Goal: Transaction & Acquisition: Purchase product/service

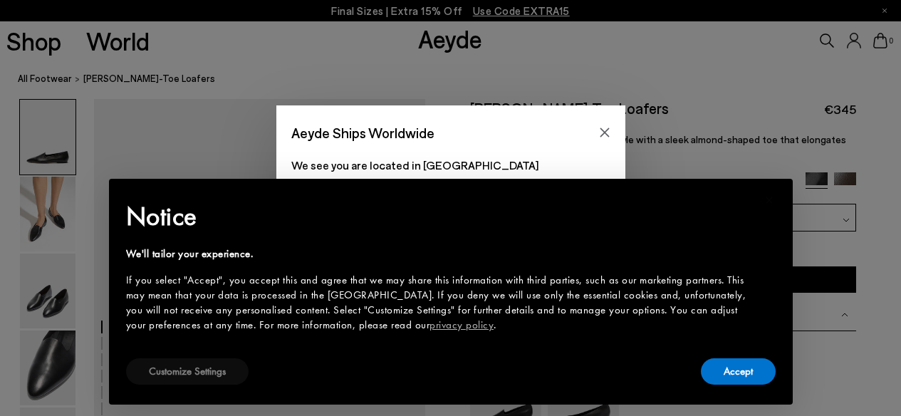
click at [197, 372] on button "Customize Settings" at bounding box center [187, 371] width 122 height 26
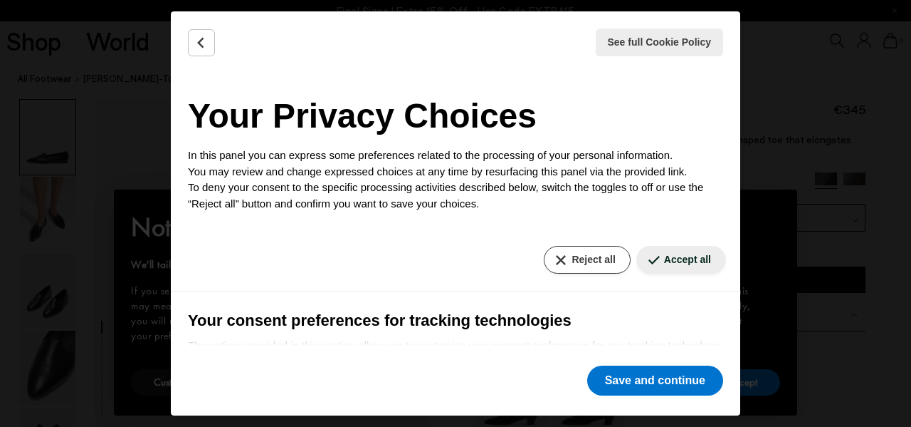
click at [563, 257] on button "Reject all" at bounding box center [587, 260] width 86 height 28
click at [549, 254] on button "Reject all" at bounding box center [587, 260] width 86 height 28
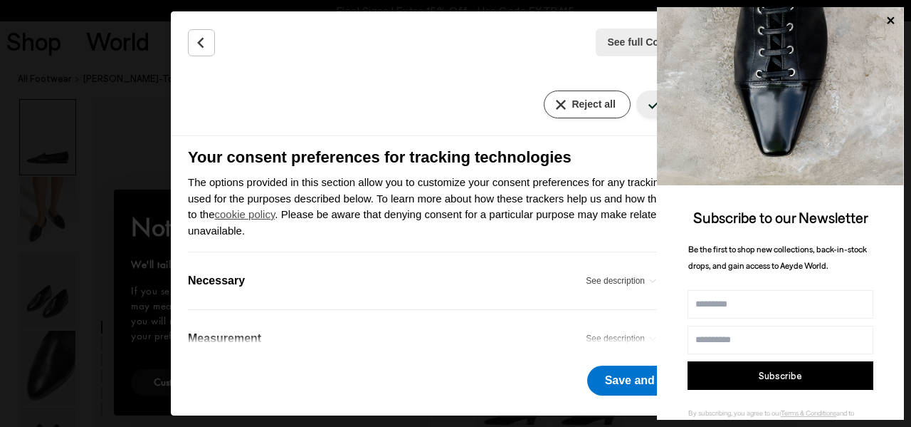
scroll to position [164, 0]
click at [479, 363] on div "See full Cookie Policy Cookie Policy Your Privacy Choices In this panel you can…" at bounding box center [456, 213] width 570 height 404
click at [421, 335] on div "Measurement See description" at bounding box center [424, 337] width 473 height 23
click at [887, 19] on icon at bounding box center [890, 20] width 7 height 7
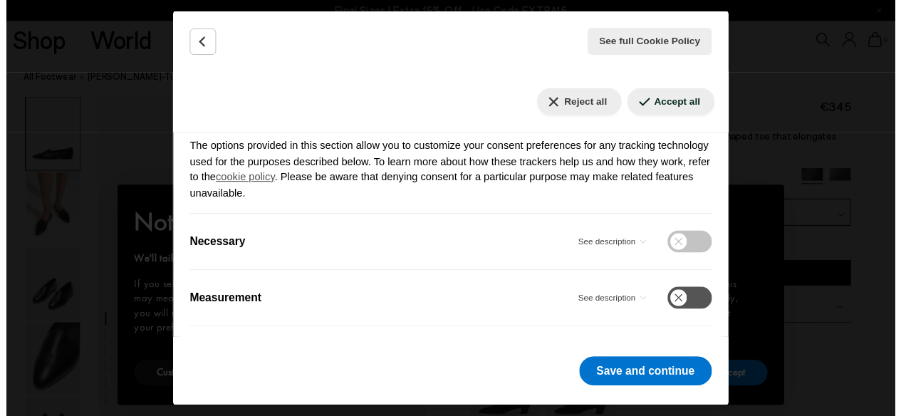
scroll to position [195, 0]
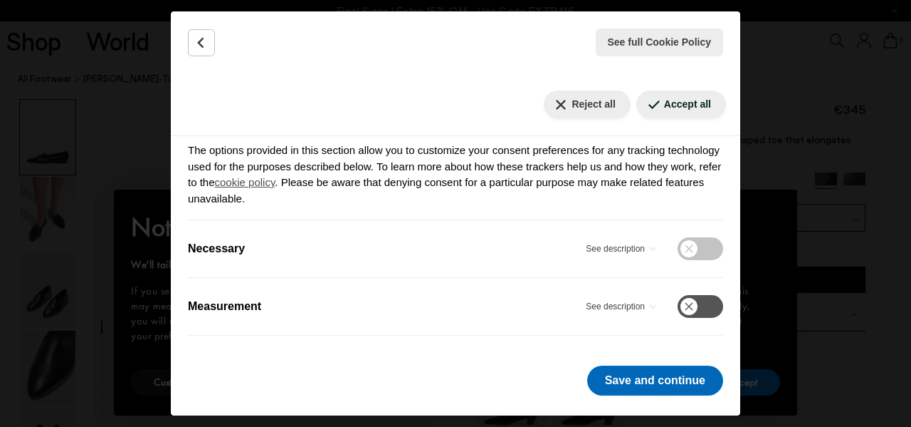
click at [666, 383] on button "Save and continue" at bounding box center [655, 380] width 136 height 30
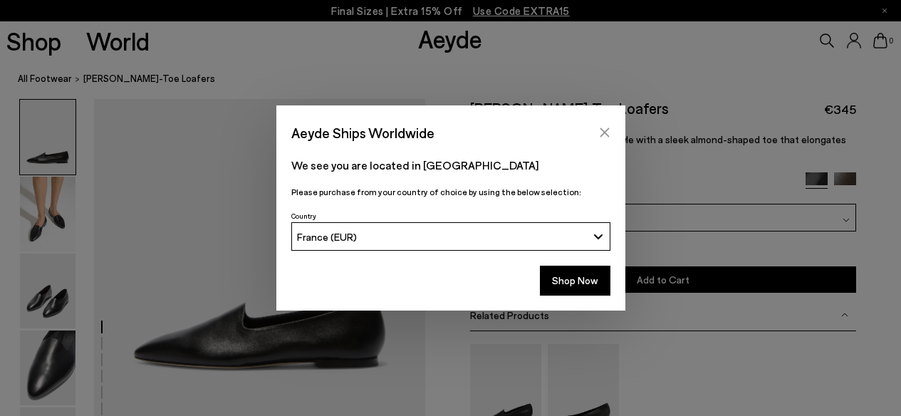
click at [603, 130] on icon "Close" at bounding box center [604, 132] width 11 height 11
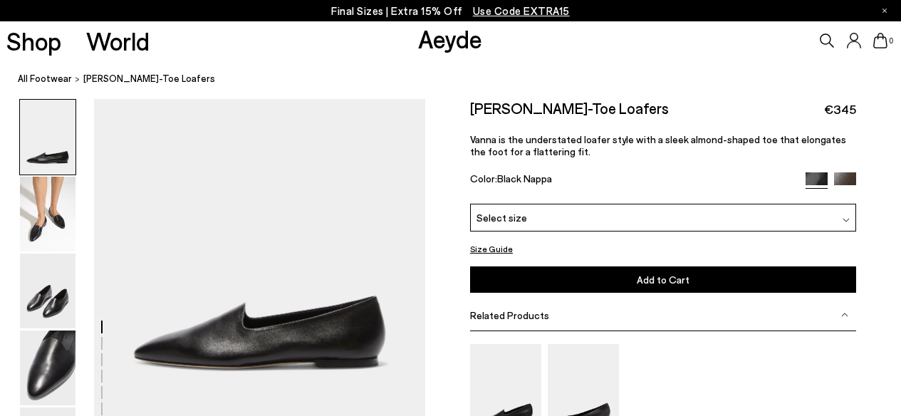
click at [837, 180] on img at bounding box center [845, 183] width 22 height 22
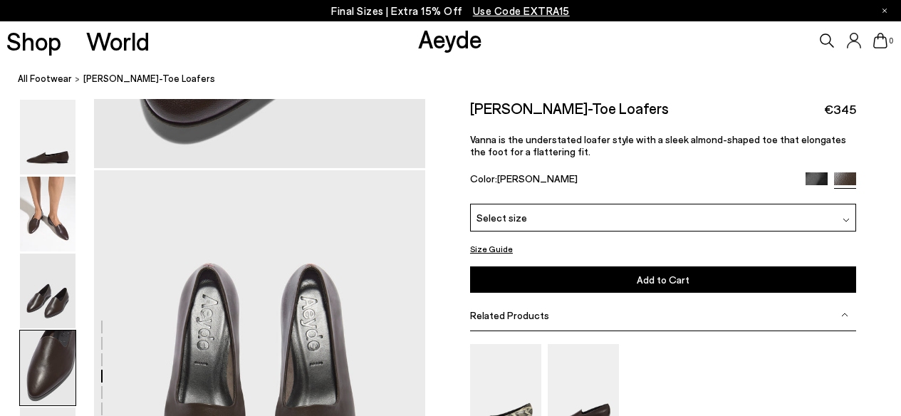
scroll to position [1553, 0]
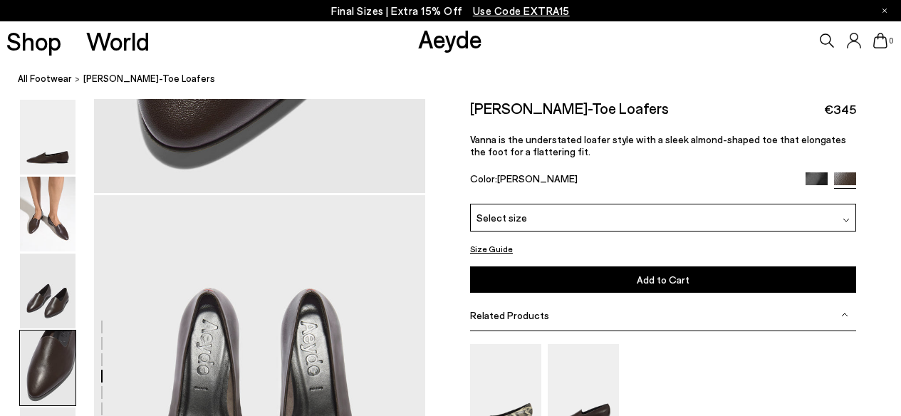
click at [826, 36] on icon at bounding box center [827, 40] width 14 height 14
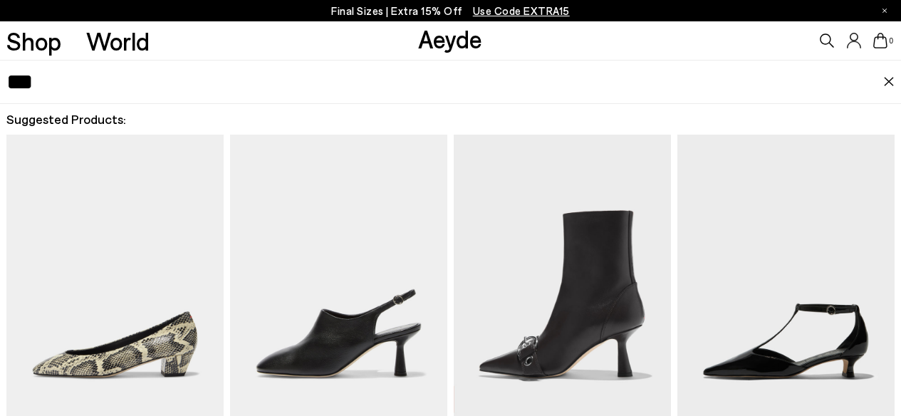
type input "***"
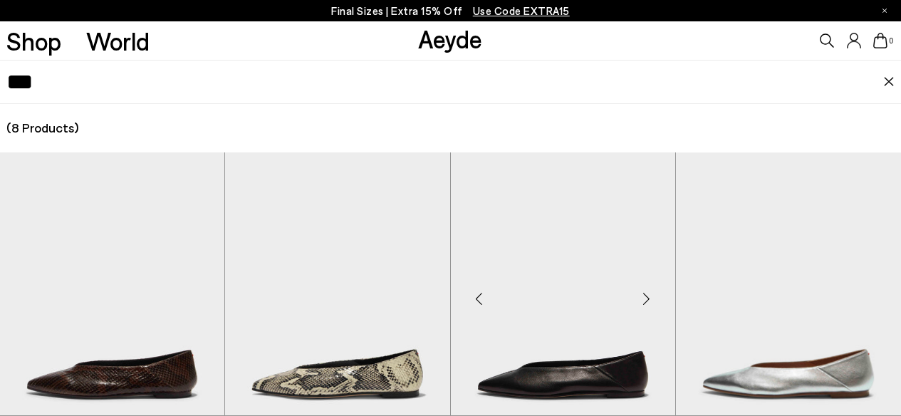
click at [577, 380] on img "1 / 6" at bounding box center [563, 293] width 224 height 283
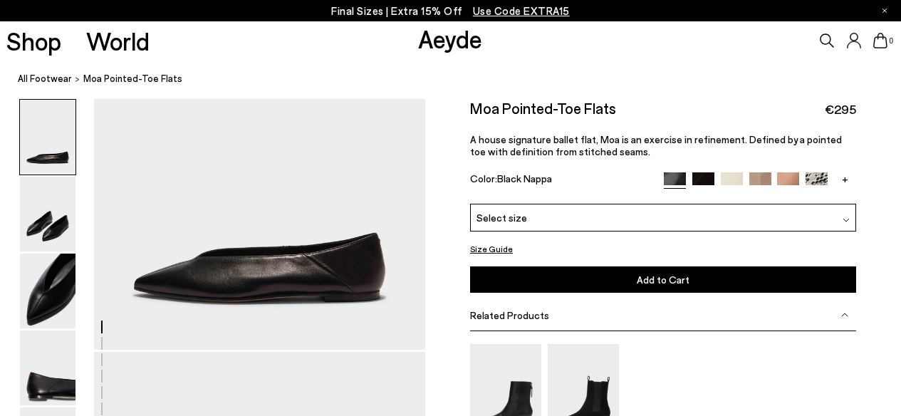
scroll to position [56, 0]
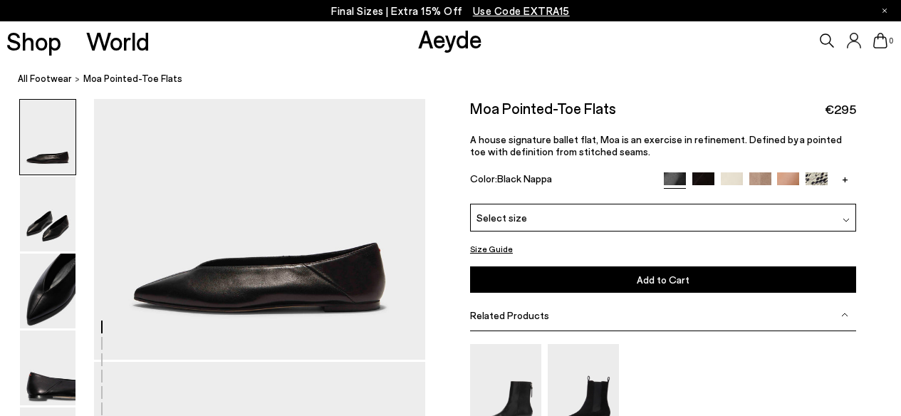
click at [491, 247] on button "Size Guide" at bounding box center [491, 249] width 43 height 18
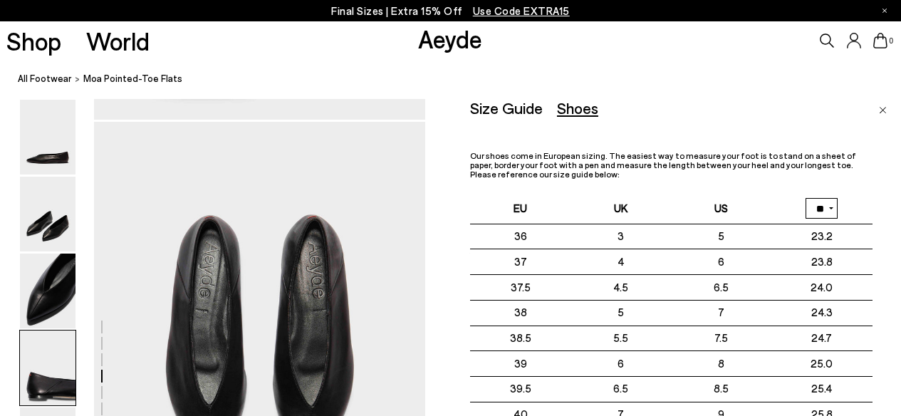
scroll to position [1645, 0]
